Goal: Task Accomplishment & Management: Manage account settings

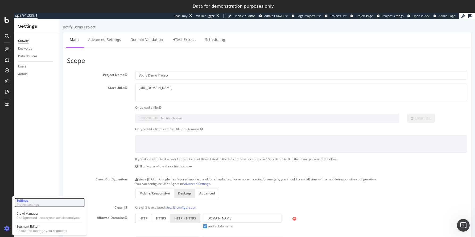
click at [21, 200] on div "Settings" at bounding box center [27, 201] width 22 height 4
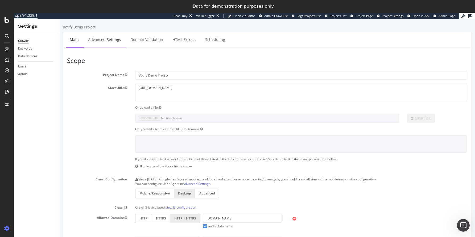
click at [101, 41] on link "Advanced Settings" at bounding box center [104, 39] width 41 height 15
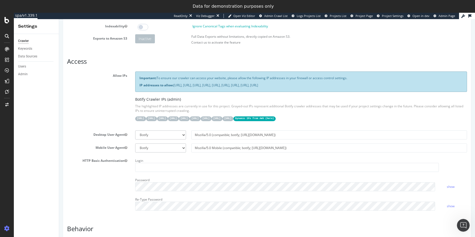
scroll to position [60, 0]
